Goal: Obtain resource: Download file/media

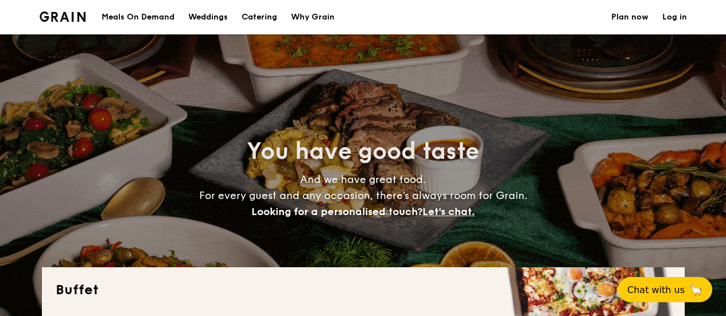
select select
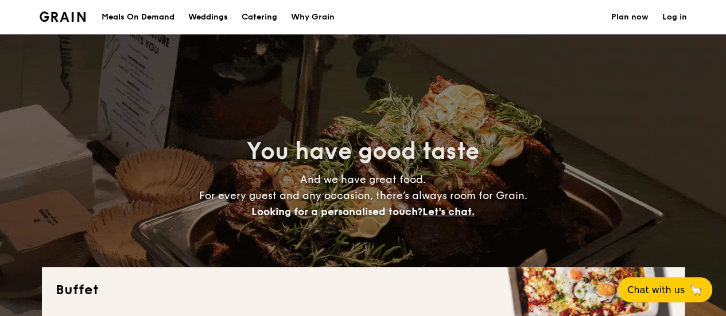
click at [63, 14] on img at bounding box center [63, 16] width 47 height 10
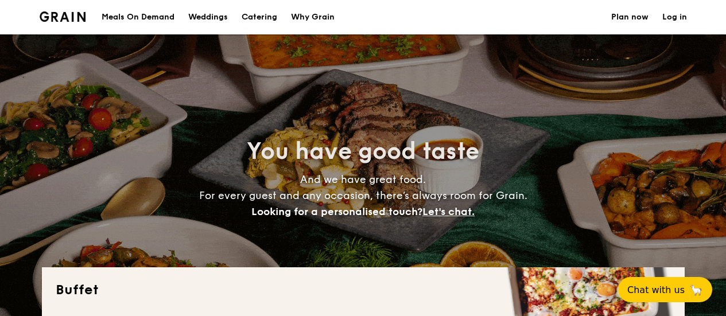
select select
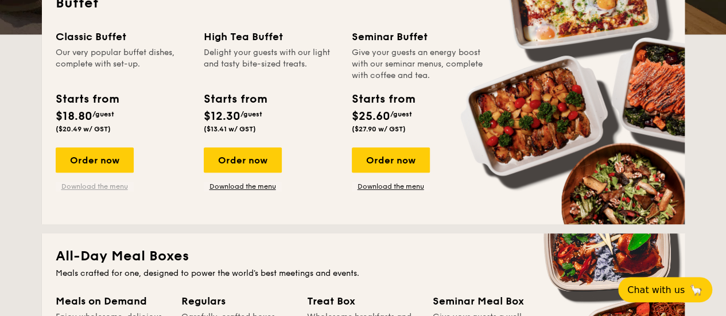
click at [130, 187] on link "Download the menu" at bounding box center [95, 186] width 78 height 9
